Goal: Task Accomplishment & Management: Use online tool/utility

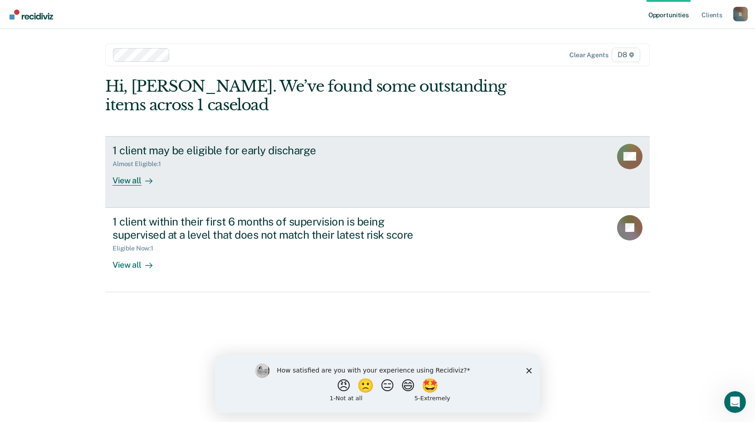
click at [131, 179] on div "View all" at bounding box center [138, 177] width 51 height 18
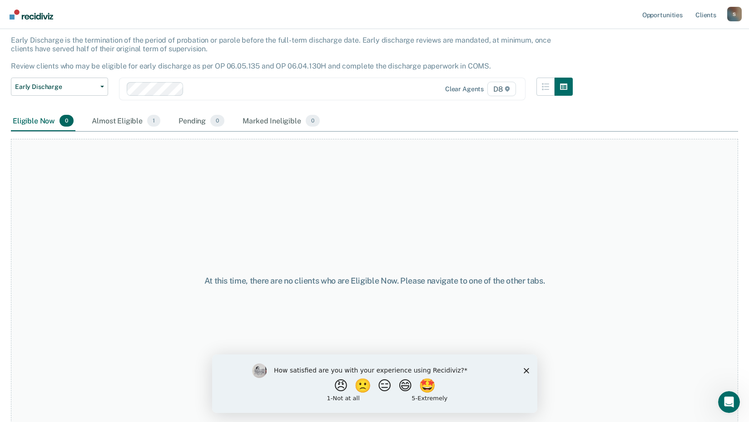
scroll to position [54, 0]
click at [358, 389] on button "🙁" at bounding box center [363, 385] width 25 height 18
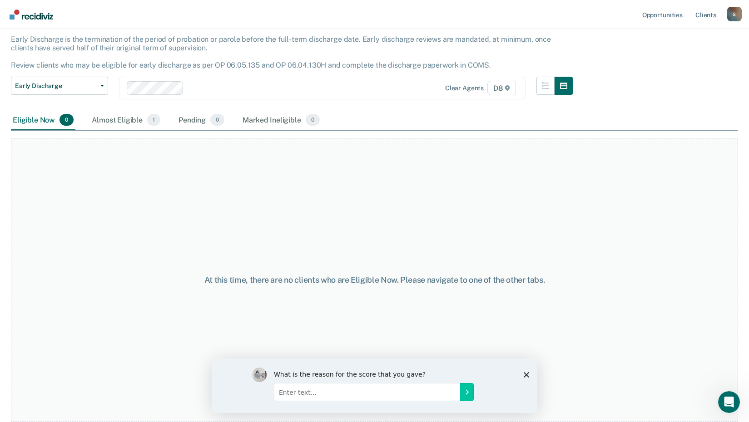
click at [358, 389] on input "Enter text..." at bounding box center [366, 392] width 186 height 18
click at [525, 372] on icon "Close survey" at bounding box center [525, 374] width 5 height 5
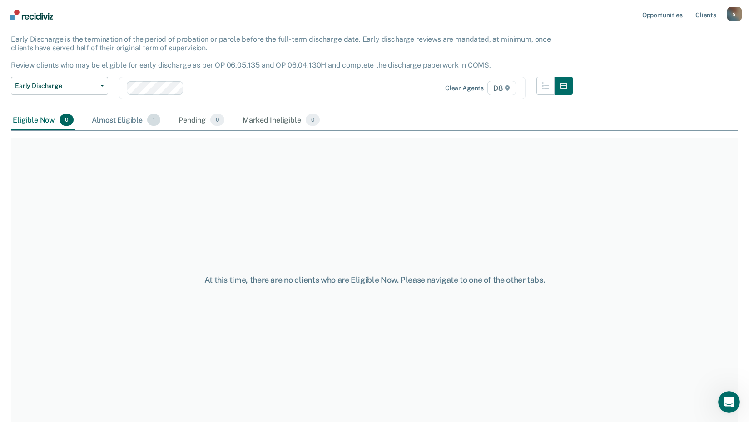
click at [115, 120] on div "Almost Eligible 1" at bounding box center [126, 120] width 72 height 20
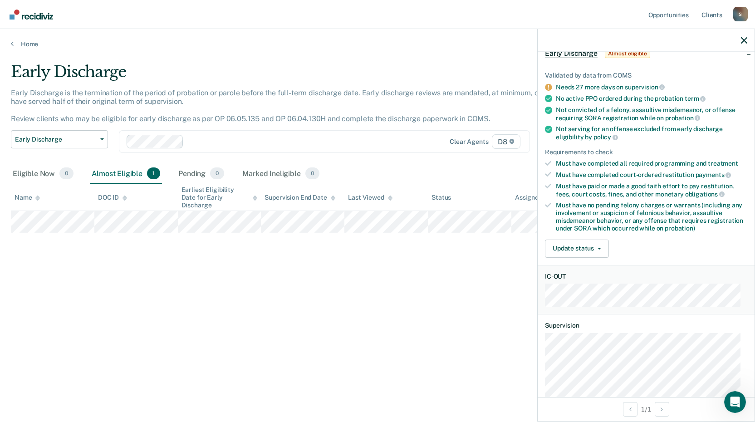
scroll to position [91, 0]
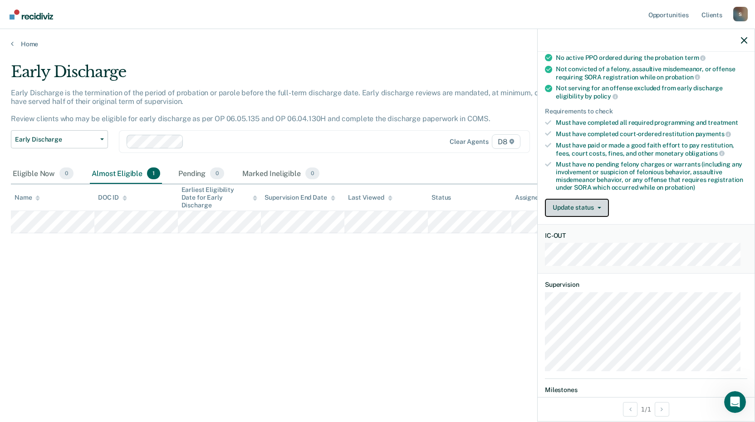
click at [591, 206] on button "Update status" at bounding box center [577, 208] width 64 height 18
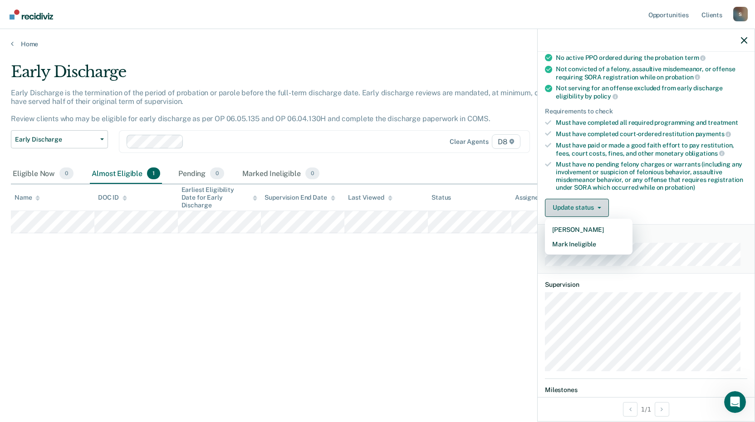
click at [591, 206] on button "Update status" at bounding box center [577, 208] width 64 height 18
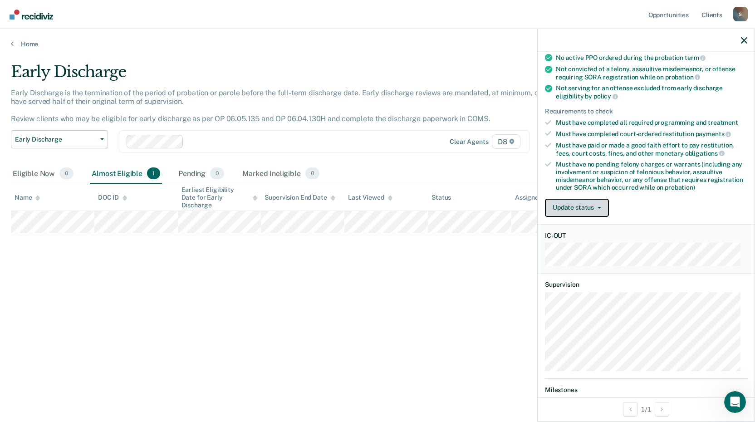
click at [597, 204] on button "Update status" at bounding box center [577, 208] width 64 height 18
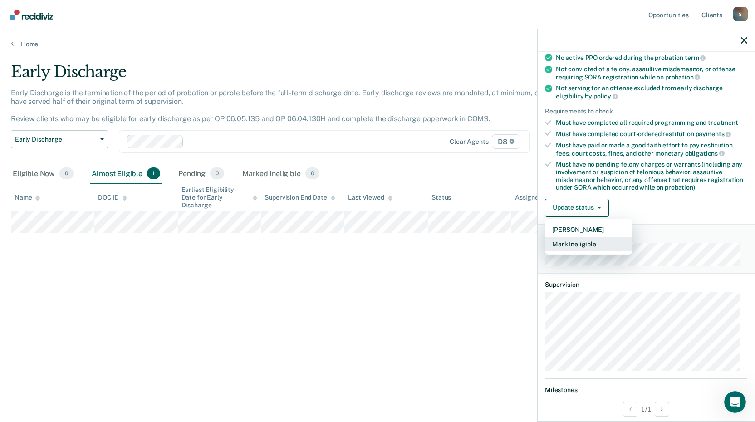
click at [573, 242] on button "Mark Ineligible" at bounding box center [589, 244] width 88 height 15
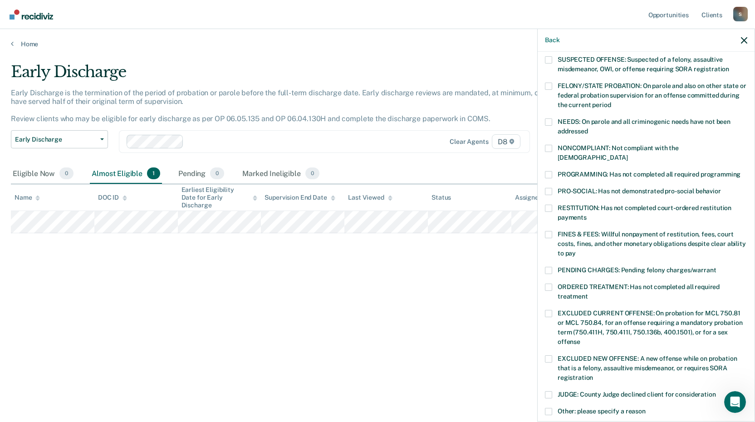
click at [548, 231] on span at bounding box center [548, 234] width 7 height 7
click at [576, 250] on input "FINES & FEES: Willful nonpayment of restitution, fees, court costs, fines, and …" at bounding box center [576, 250] width 0 height 0
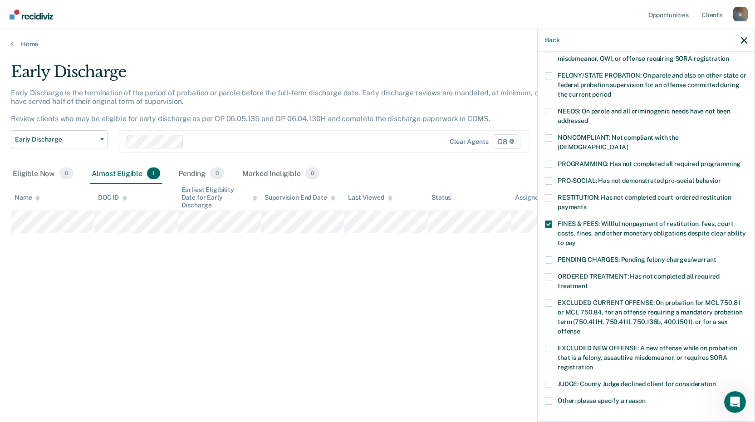
scroll to position [0, 0]
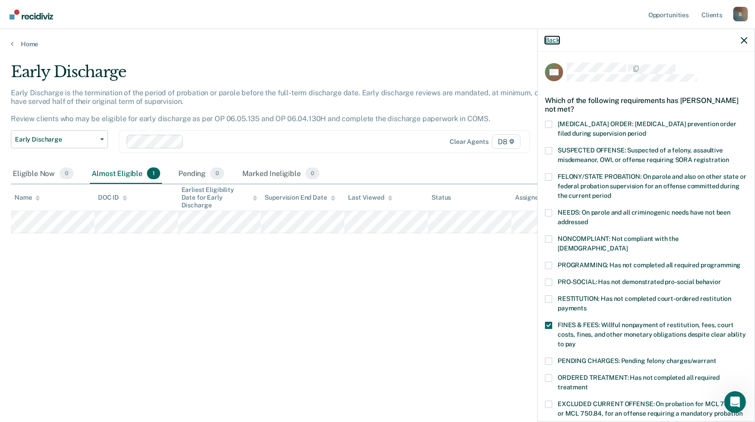
click at [548, 37] on button "Back" at bounding box center [552, 40] width 15 height 8
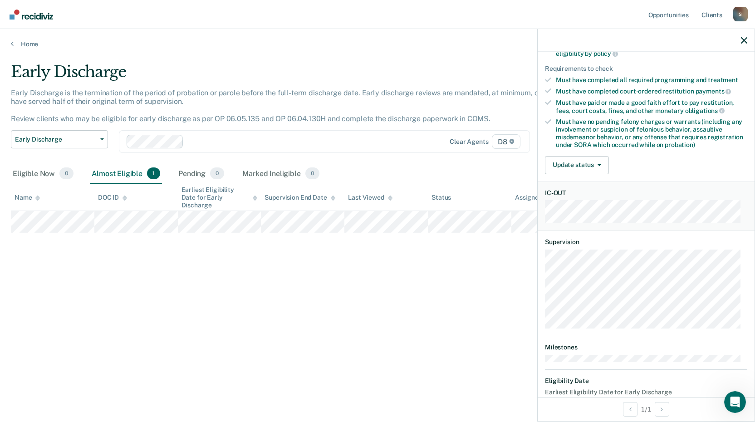
scroll to position [159, 0]
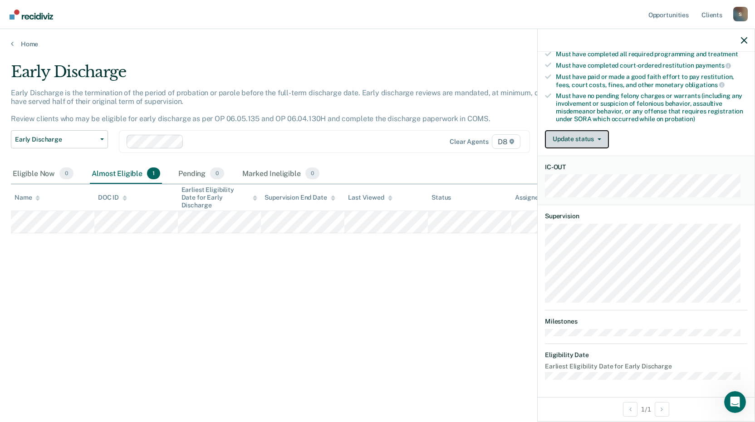
click at [597, 133] on button "Update status" at bounding box center [577, 139] width 64 height 18
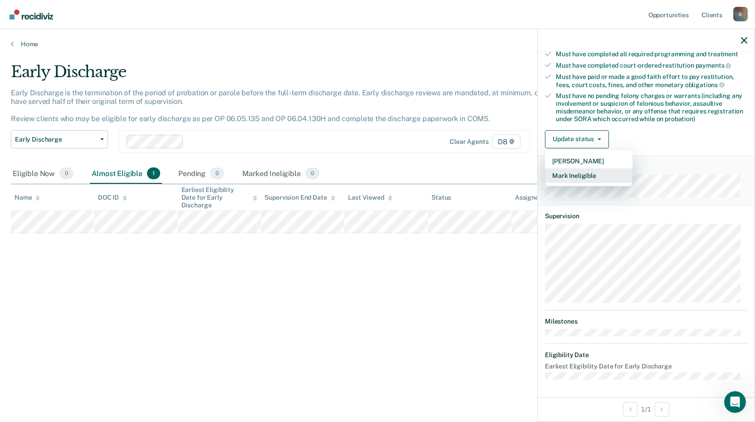
click at [584, 172] on button "Mark Ineligible" at bounding box center [589, 175] width 88 height 15
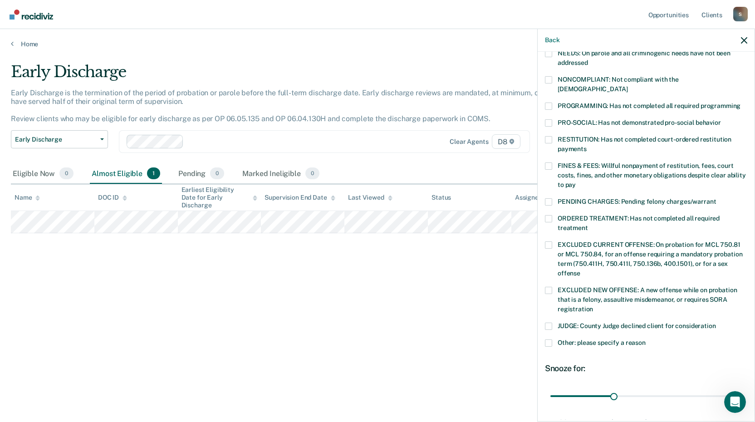
click at [548, 163] on span at bounding box center [548, 166] width 7 height 7
click at [576, 182] on input "FINES & FEES: Willful nonpayment of restitution, fees, court costs, fines, and …" at bounding box center [576, 182] width 0 height 0
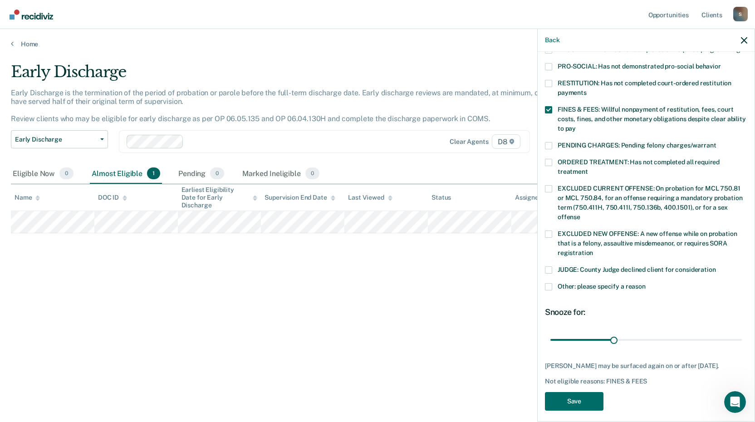
scroll to position [220, 0]
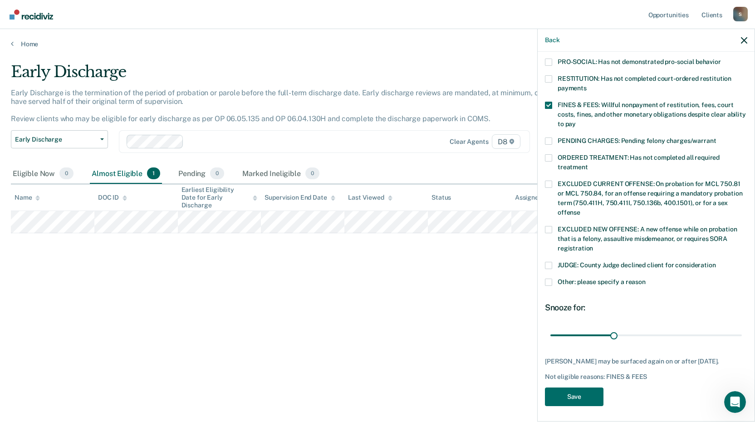
click at [582, 7] on nav "Opportunities Client s [EMAIL_ADDRESS][US_STATE][DOMAIN_NAME] S Profile How it …" at bounding box center [377, 14] width 755 height 29
click at [610, 327] on input "range" at bounding box center [647, 335] width 192 height 16
click at [503, 316] on div "Early Discharge Early Discharge is the termination of the period of probation o…" at bounding box center [378, 208] width 734 height 291
click at [191, 170] on div "Pending 0" at bounding box center [201, 174] width 49 height 20
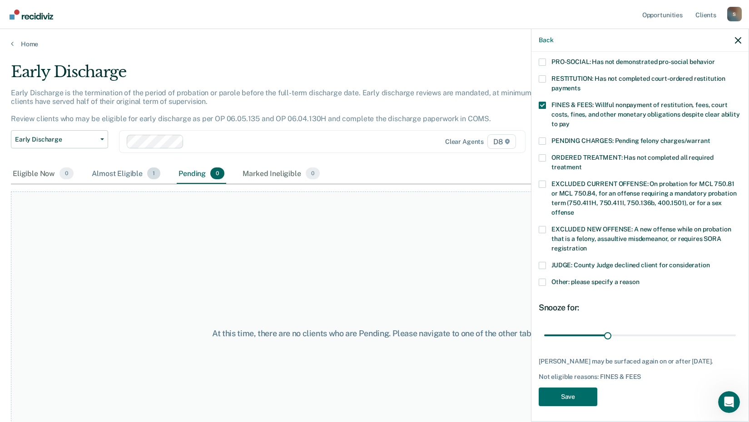
click at [121, 175] on div "Almost Eligible 1" at bounding box center [126, 174] width 72 height 20
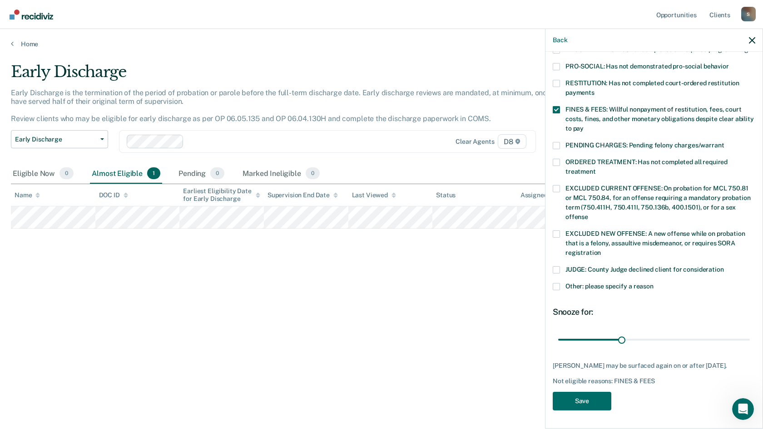
scroll to position [213, 0]
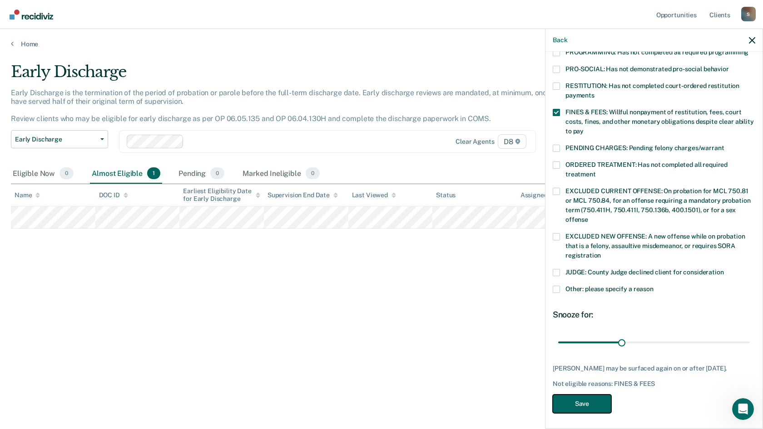
click at [589, 400] on button "Save" at bounding box center [582, 404] width 59 height 19
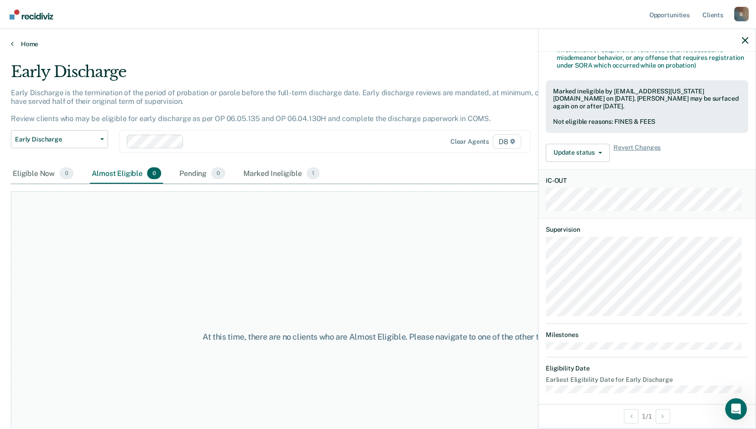
click at [12, 41] on icon at bounding box center [12, 43] width 3 height 7
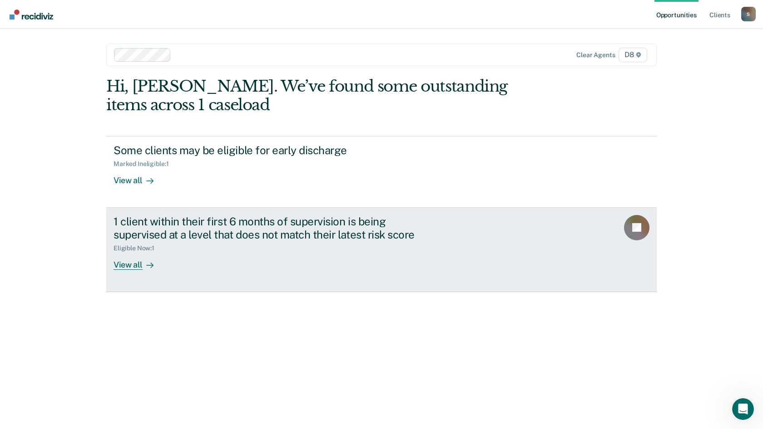
click at [233, 231] on div "1 client within their first 6 months of supervision is being supervised at a le…" at bounding box center [272, 228] width 319 height 26
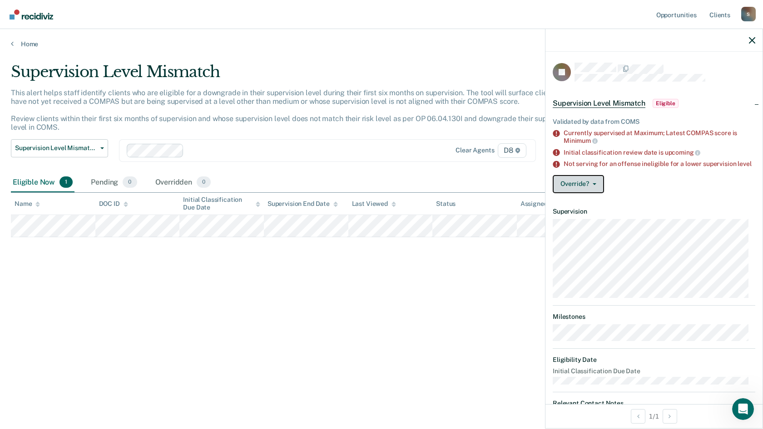
click at [585, 191] on button "Override?" at bounding box center [578, 184] width 51 height 18
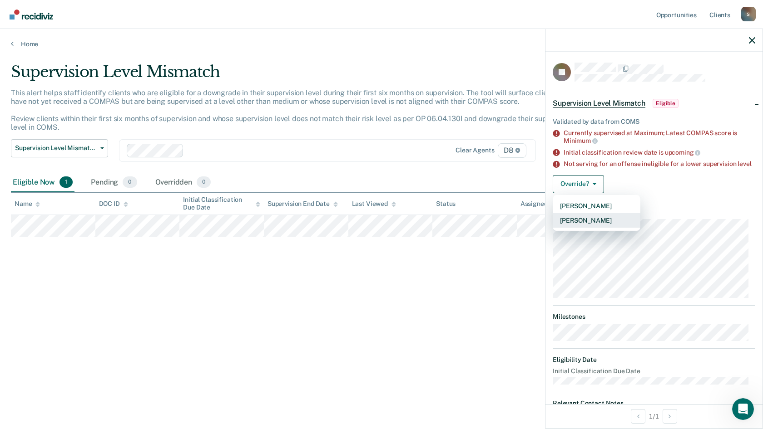
click at [584, 224] on button "[PERSON_NAME]" at bounding box center [597, 220] width 88 height 15
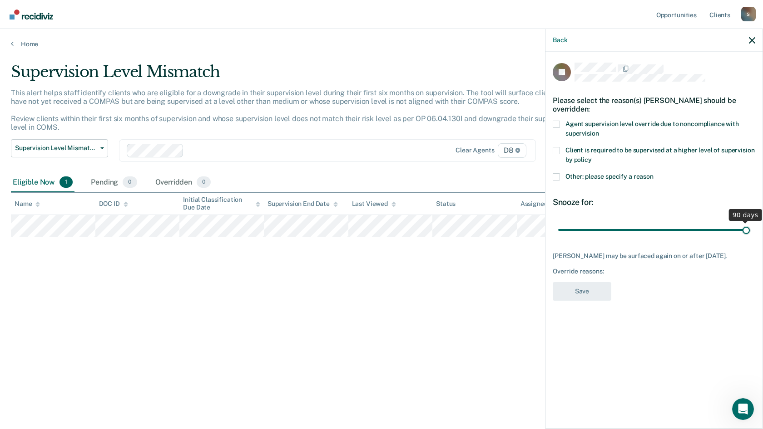
drag, startPoint x: 623, startPoint y: 221, endPoint x: 747, endPoint y: 227, distance: 124.1
type input "90"
click at [747, 227] on input "range" at bounding box center [654, 230] width 192 height 16
click at [558, 173] on span at bounding box center [556, 176] width 7 height 7
click at [653, 173] on input "Other: please specify a reason" at bounding box center [653, 173] width 0 height 0
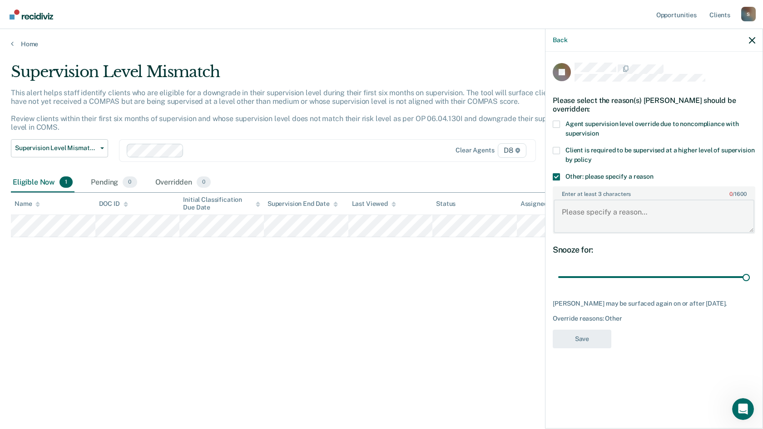
click at [573, 207] on textarea "Enter at least 3 characters 0 / 1600" at bounding box center [653, 217] width 201 height 34
click at [577, 208] on textarea "Enter at least 3 characters 0 / 1600" at bounding box center [653, 217] width 201 height 34
paste textarea "Based on sending States request for testing twice a month, and the client’s own…"
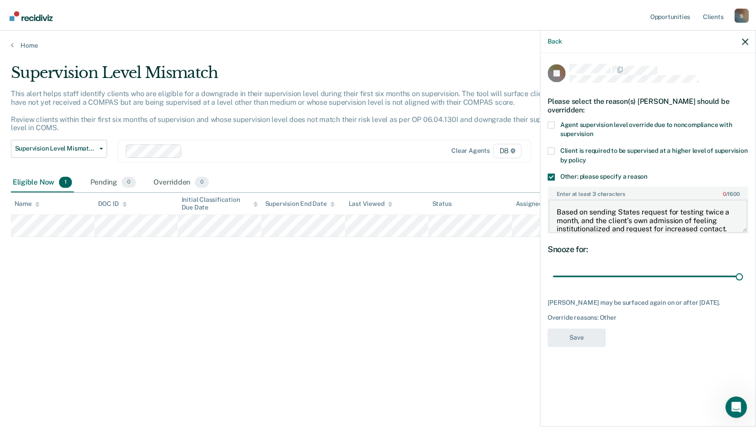
scroll to position [54, 0]
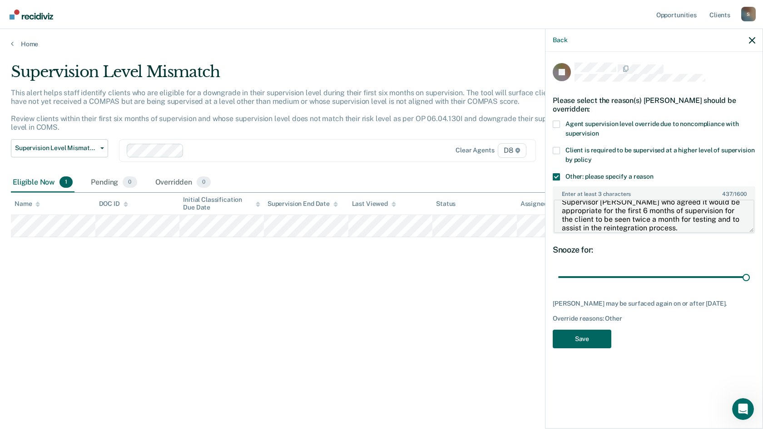
type textarea "Based on sending States request for testing twice a month, and the client’s own…"
click at [598, 336] on button "Save" at bounding box center [582, 339] width 59 height 19
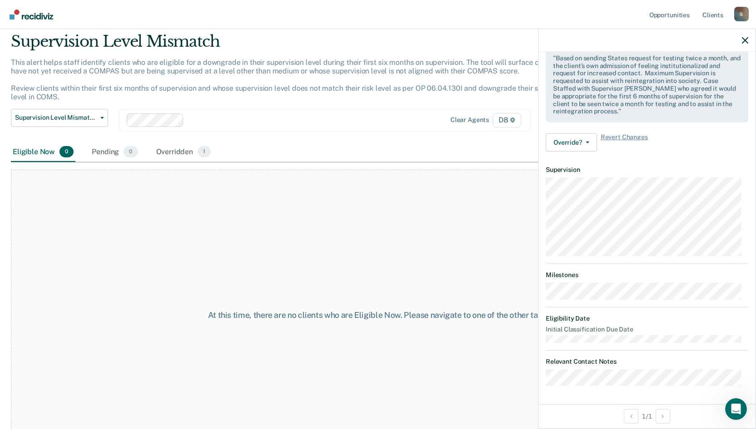
scroll to position [62, 0]
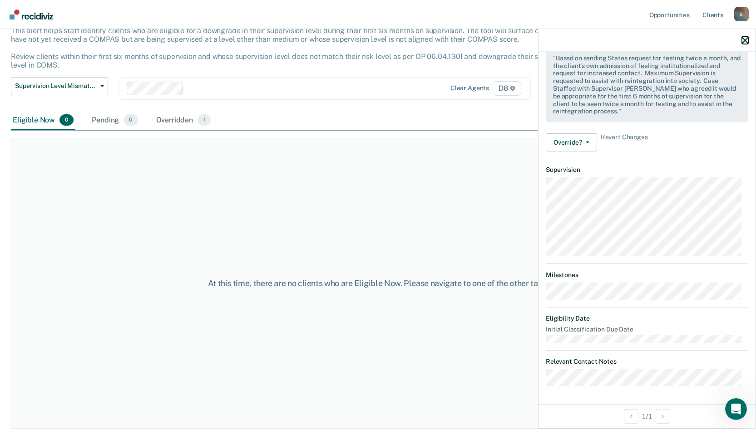
click at [747, 39] on icon "button" at bounding box center [745, 40] width 6 height 6
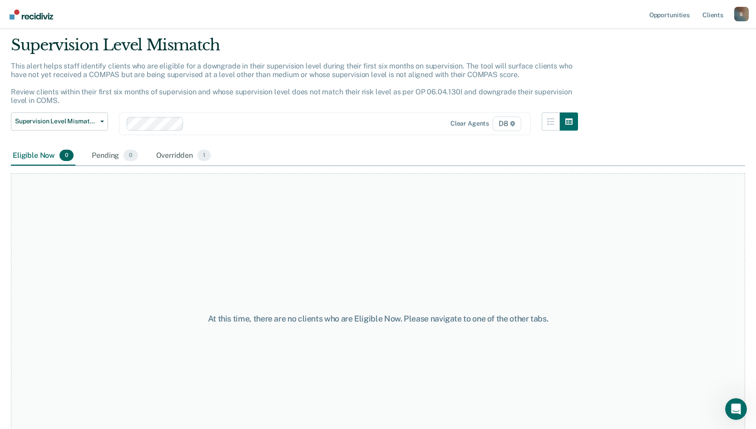
scroll to position [0, 0]
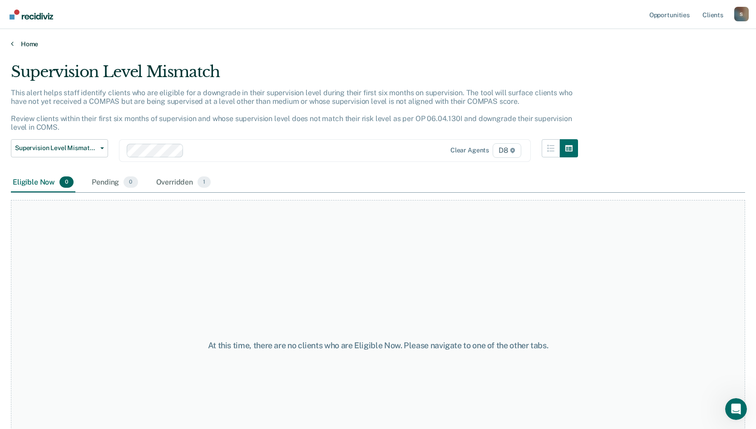
click at [31, 44] on link "Home" at bounding box center [378, 44] width 734 height 8
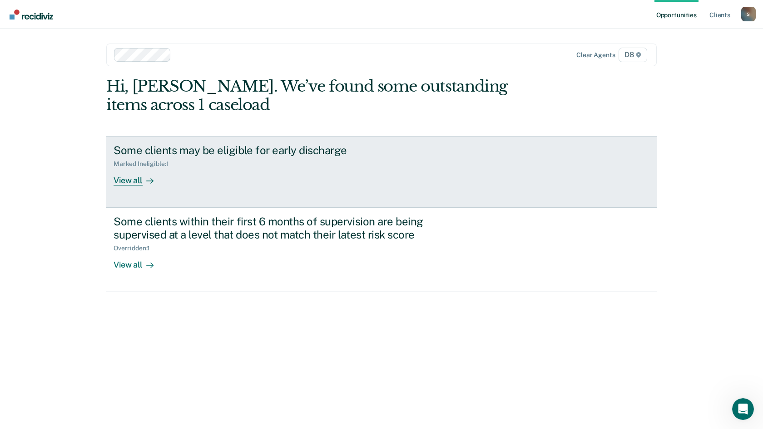
click at [143, 169] on div "View all" at bounding box center [138, 177] width 51 height 18
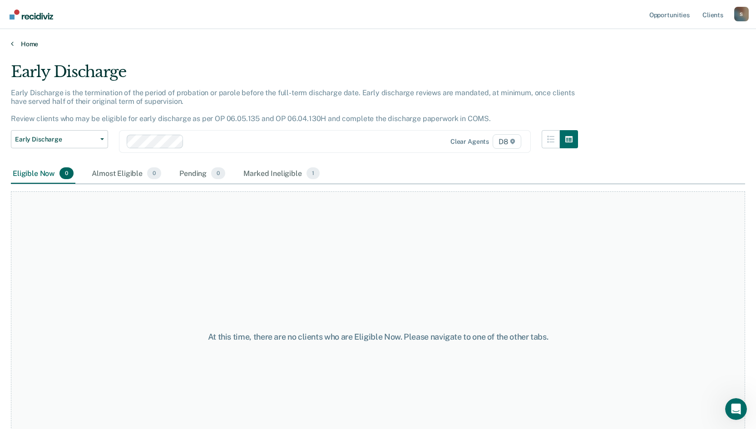
click at [25, 44] on link "Home" at bounding box center [378, 44] width 734 height 8
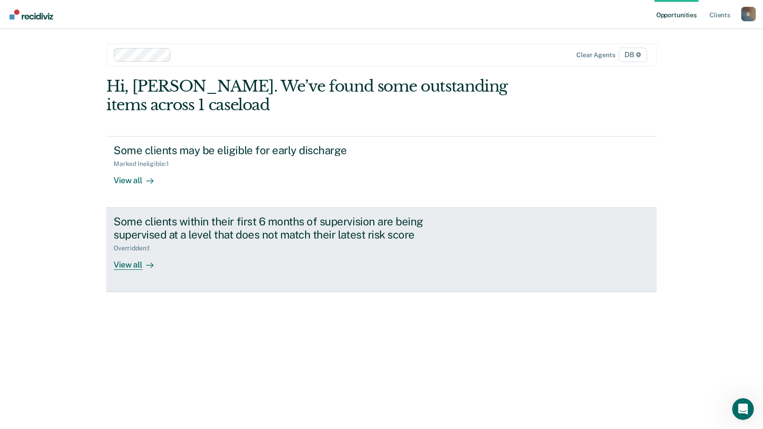
click at [133, 262] on div "View all" at bounding box center [138, 261] width 51 height 18
